Goal: Navigation & Orientation: Find specific page/section

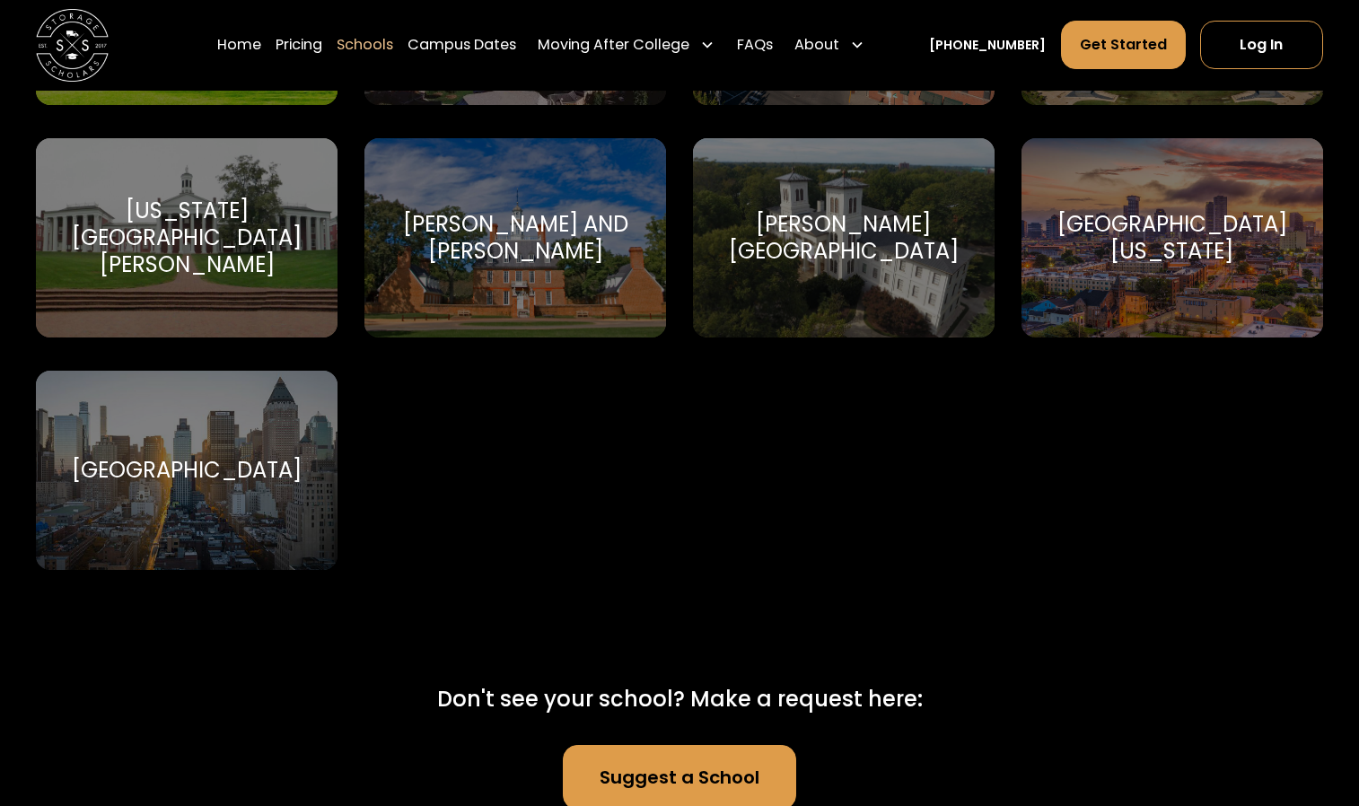
scroll to position [10840, 0]
